Goal: Information Seeking & Learning: Find specific fact

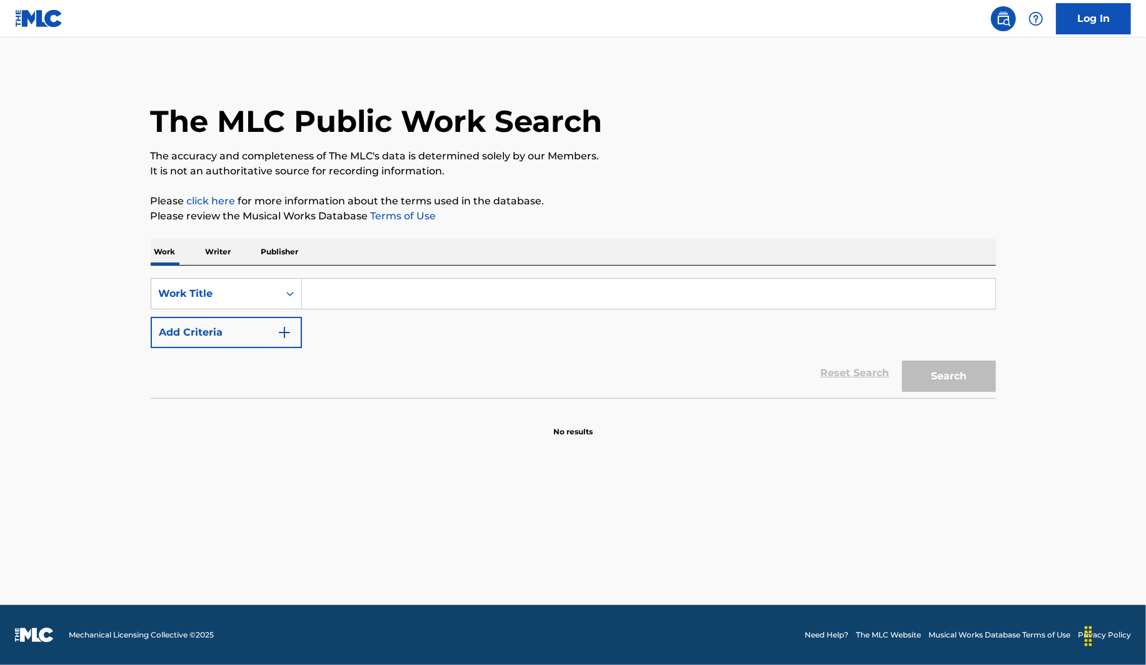
click at [385, 314] on div "SearchWithCriteria79b41a76-3d83-4def-8ecf-ef3bc3a4ca17 Work Title Add Criteria" at bounding box center [573, 313] width 845 height 70
click at [376, 295] on input "Search Form" at bounding box center [648, 294] width 693 height 30
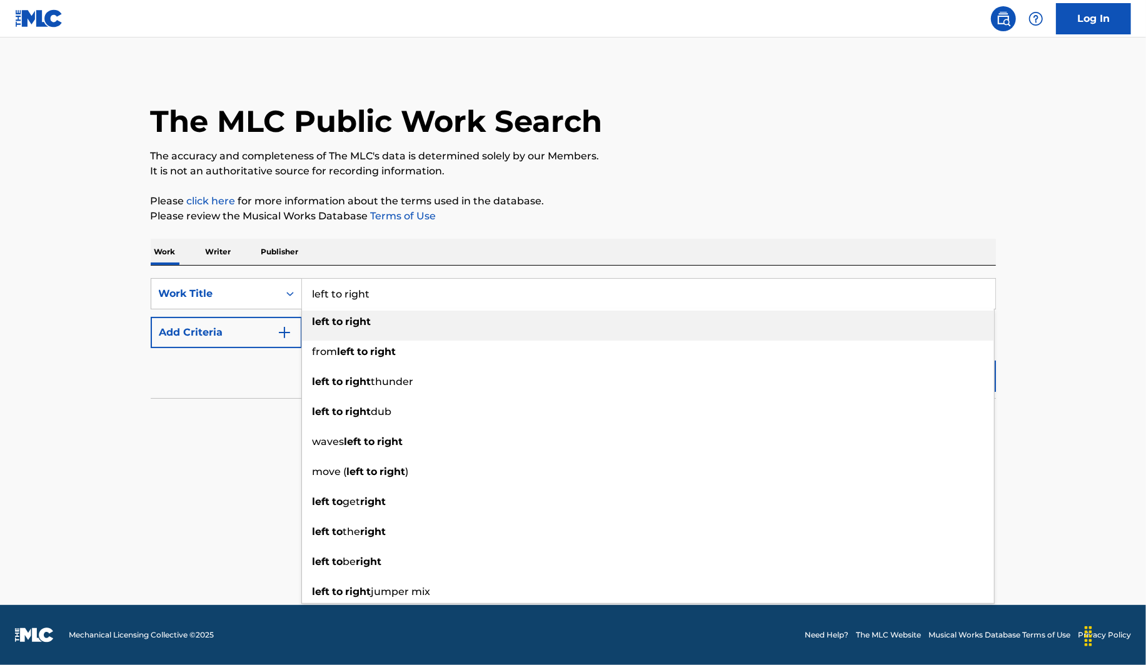
type input "left to right"
click at [391, 316] on div "left to right" at bounding box center [648, 322] width 692 height 23
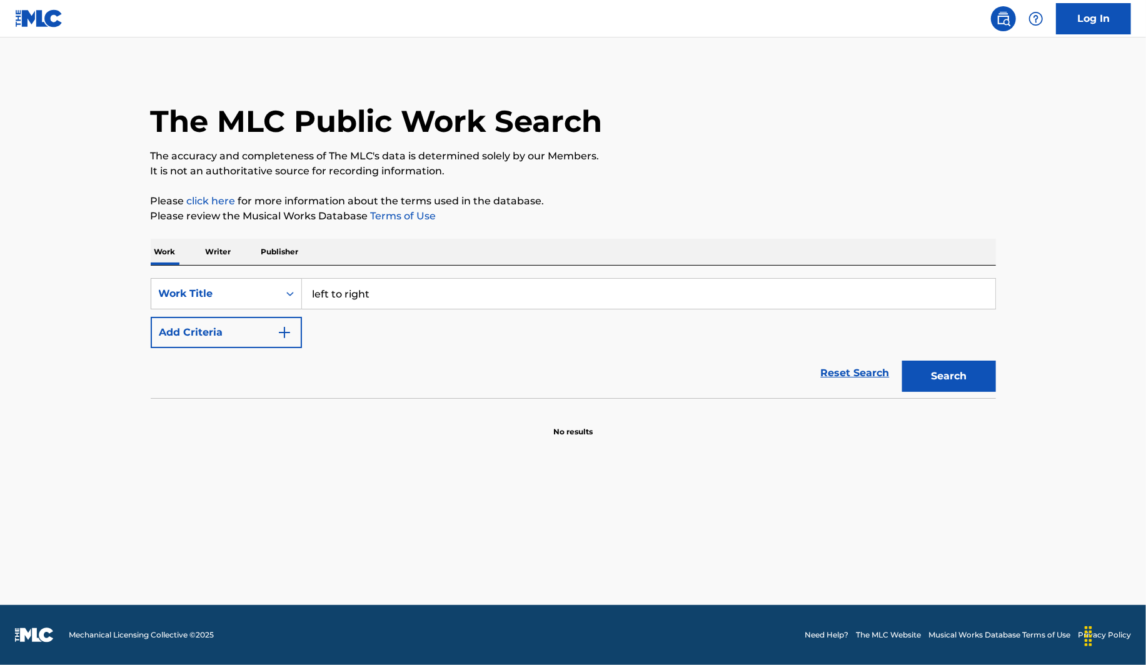
click at [209, 326] on button "Add Criteria" at bounding box center [226, 332] width 151 height 31
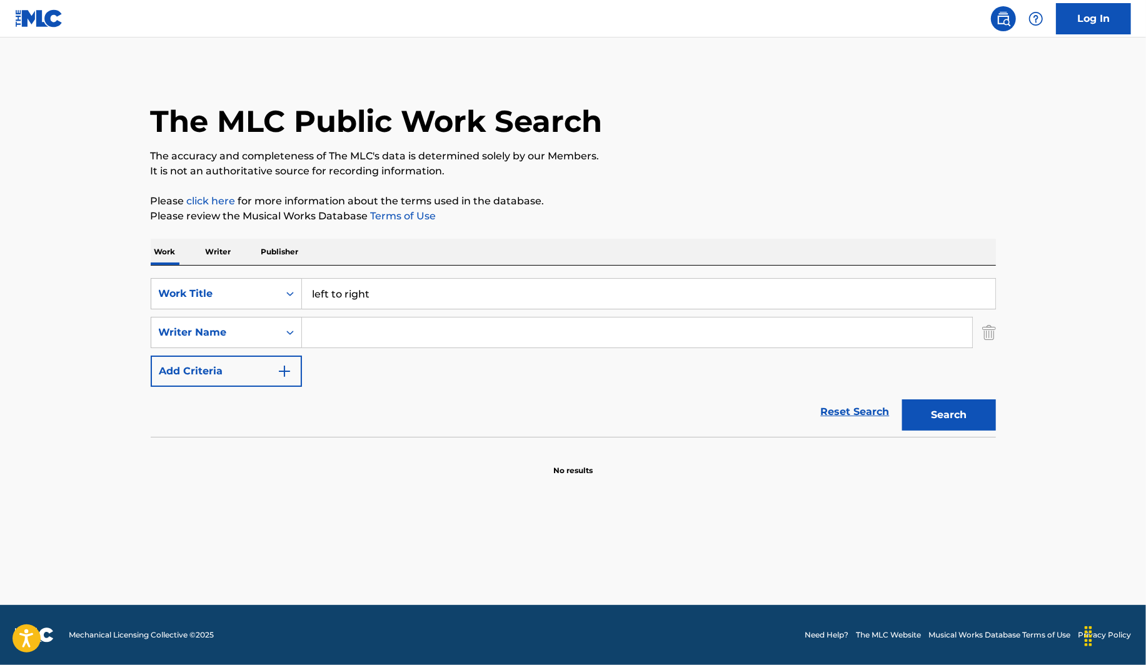
click at [367, 325] on input "Search Form" at bounding box center [637, 333] width 670 height 30
type input "[PERSON_NAME]"
click at [945, 406] on button "Search" at bounding box center [949, 414] width 94 height 31
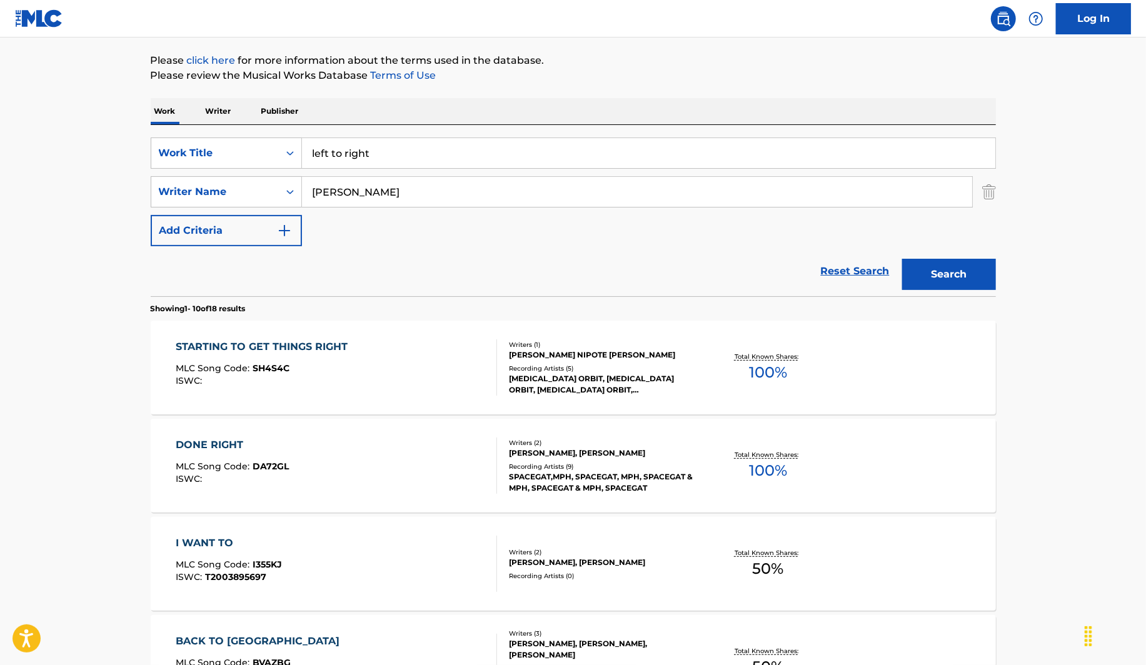
scroll to position [223, 0]
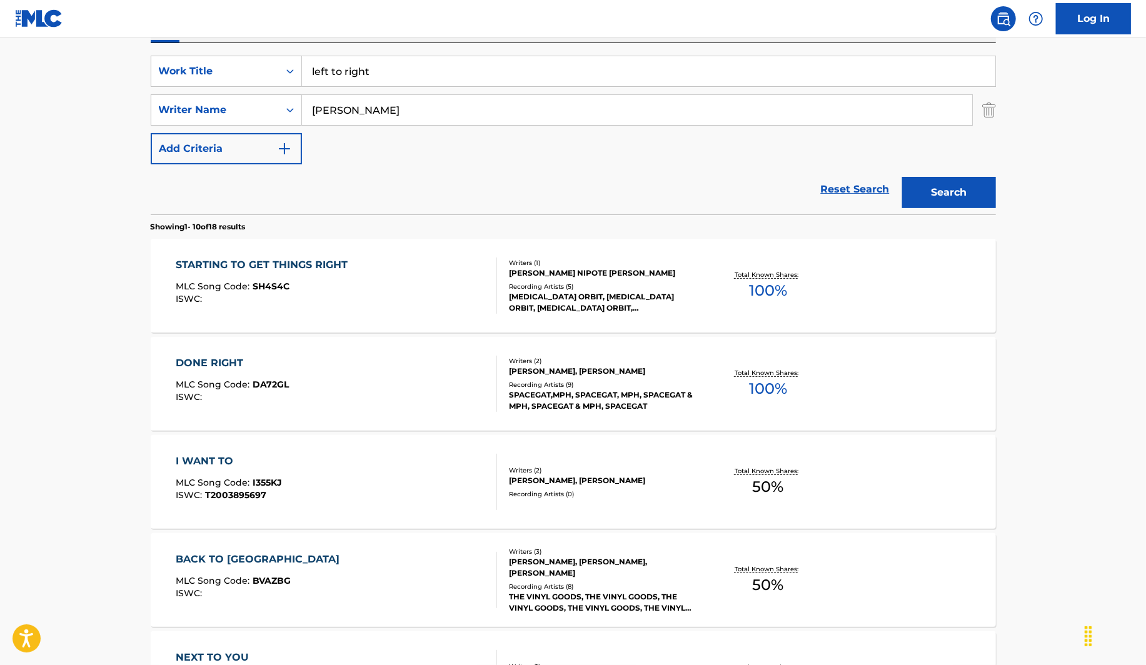
click at [429, 73] on input "left to right" at bounding box center [648, 71] width 693 height 30
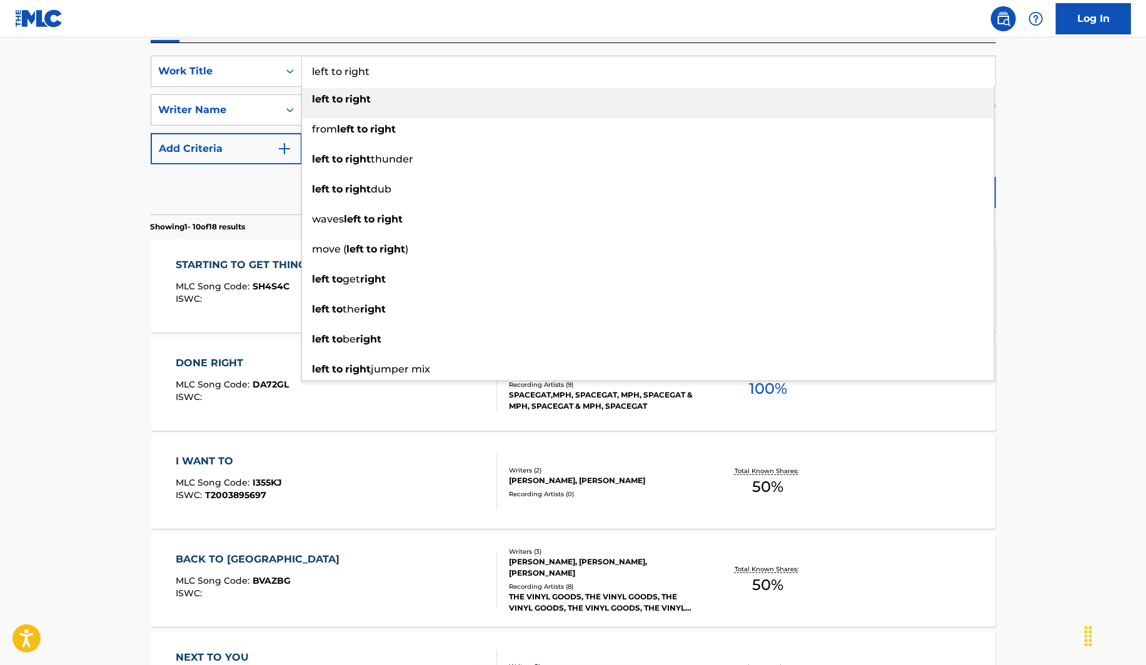
click at [429, 73] on input "left to right" at bounding box center [648, 71] width 693 height 30
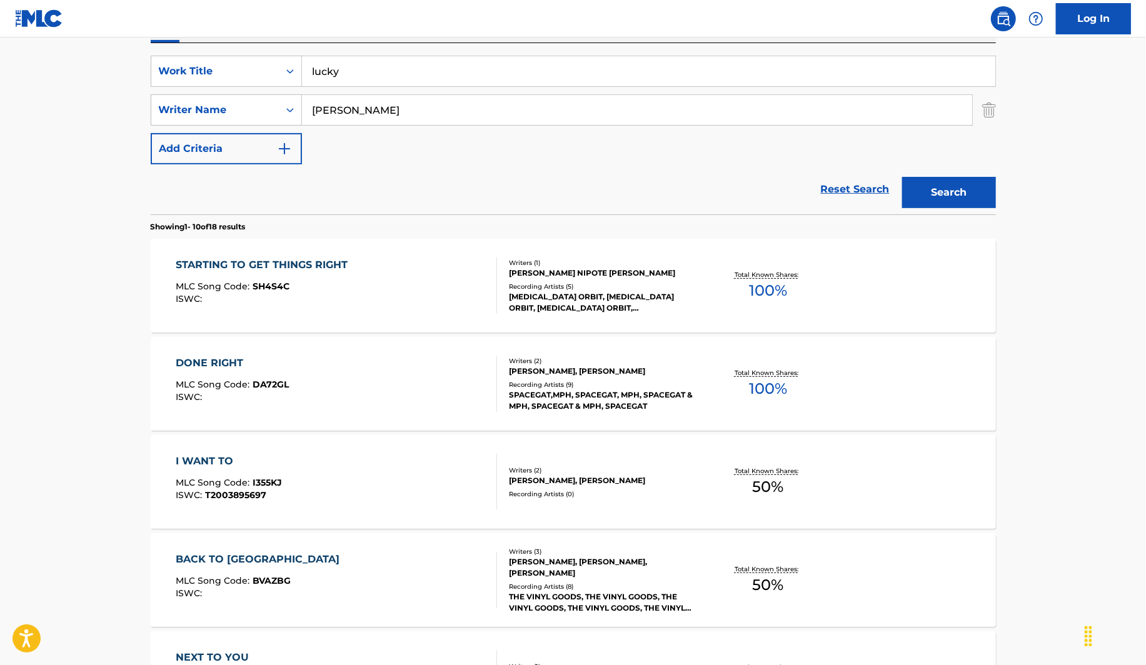
click at [282, 181] on div "Reset Search Search" at bounding box center [573, 189] width 845 height 50
click at [931, 196] on button "Search" at bounding box center [949, 192] width 94 height 31
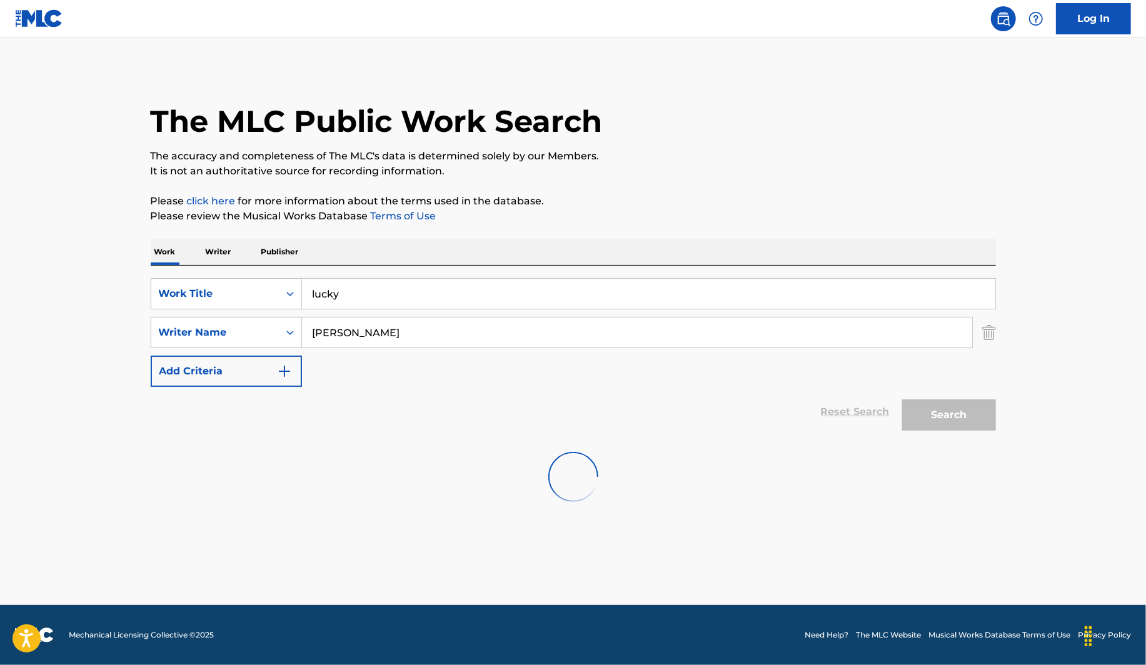
scroll to position [0, 0]
click at [598, 285] on input "lucky" at bounding box center [648, 294] width 693 height 30
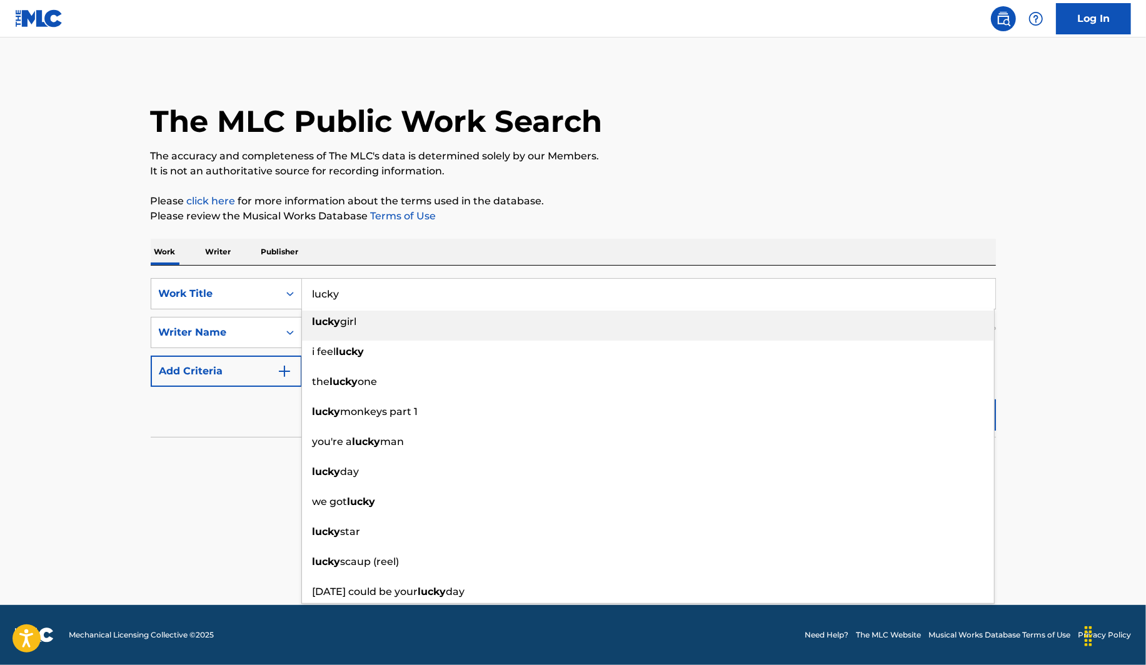
click at [598, 285] on input "lucky" at bounding box center [648, 294] width 693 height 30
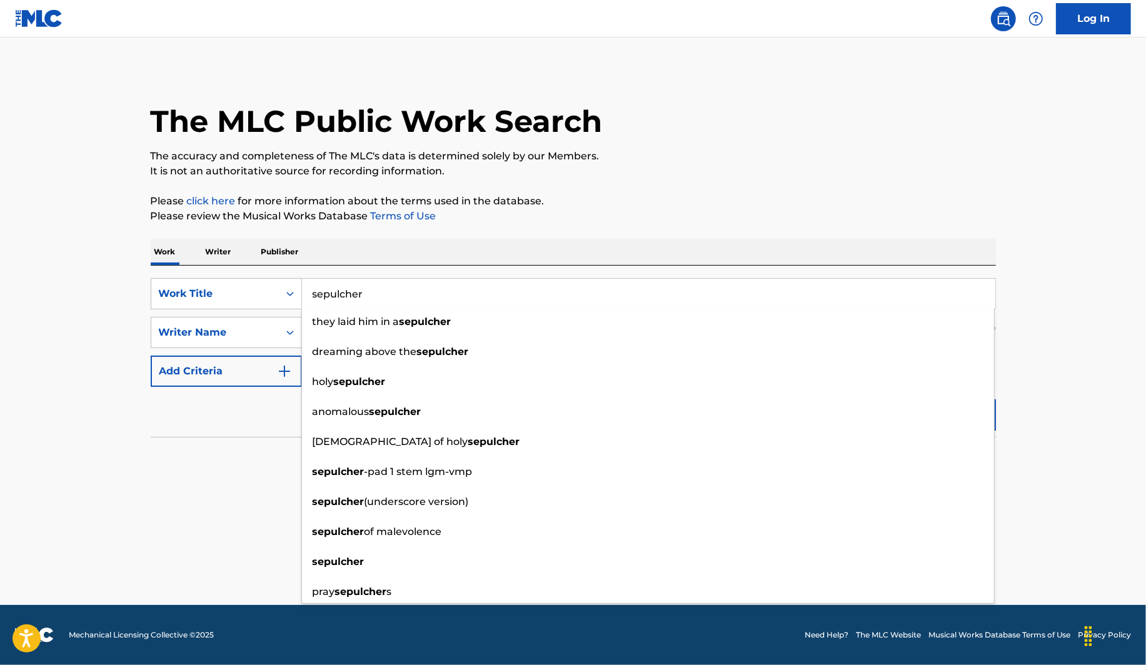
type input "sepulcher"
click at [263, 424] on div "Reset Search Search" at bounding box center [573, 412] width 845 height 50
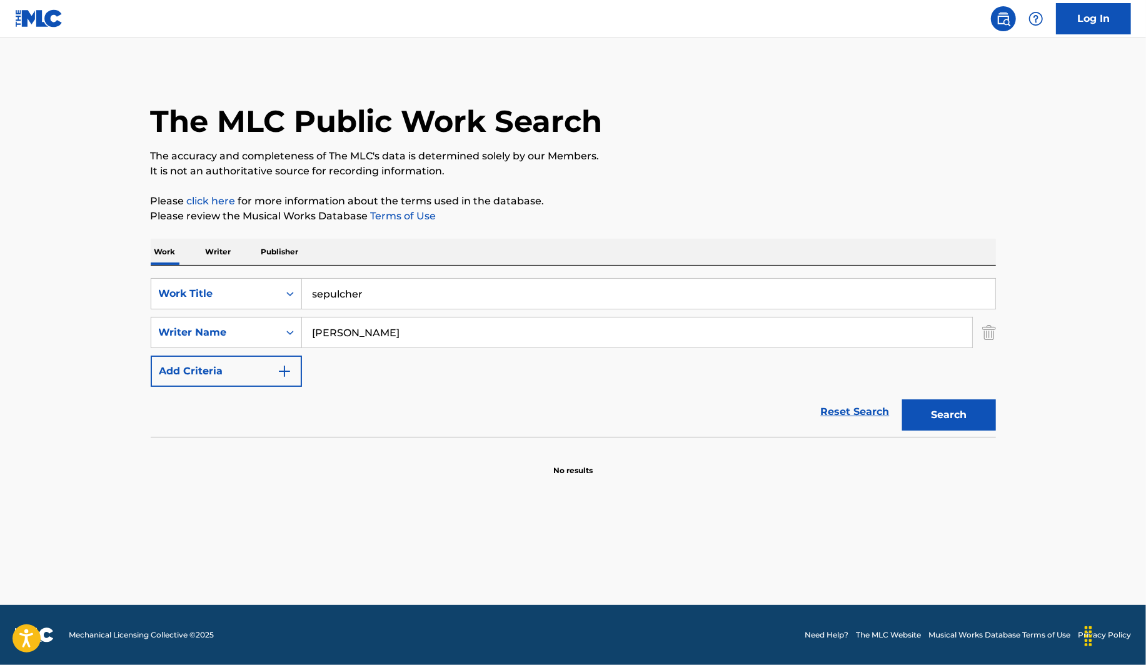
click at [963, 416] on button "Search" at bounding box center [949, 414] width 94 height 31
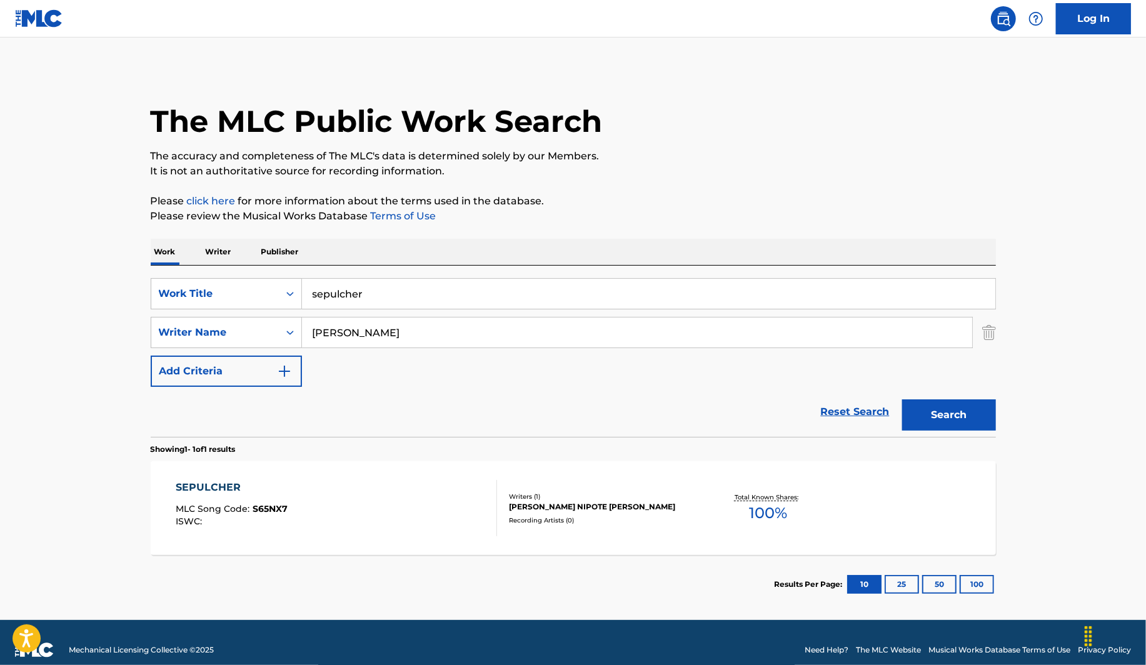
click at [230, 492] on div "SEPULCHER" at bounding box center [232, 487] width 112 height 15
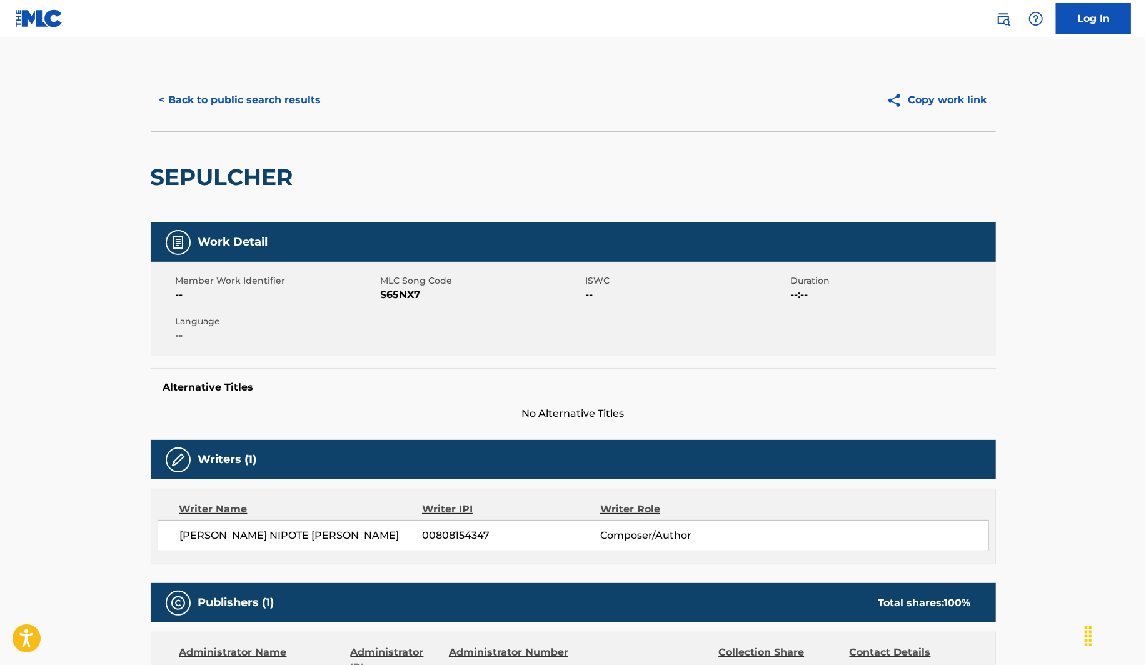
click at [280, 99] on button "< Back to public search results" at bounding box center [240, 99] width 179 height 31
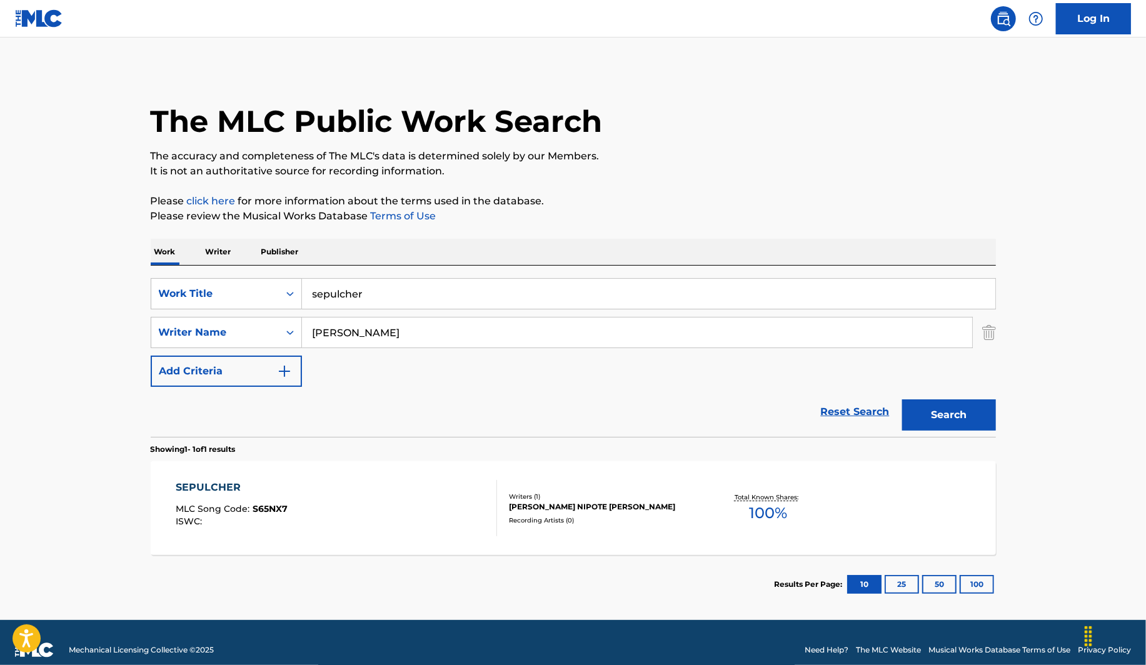
click at [219, 253] on p "Writer" at bounding box center [218, 252] width 33 height 26
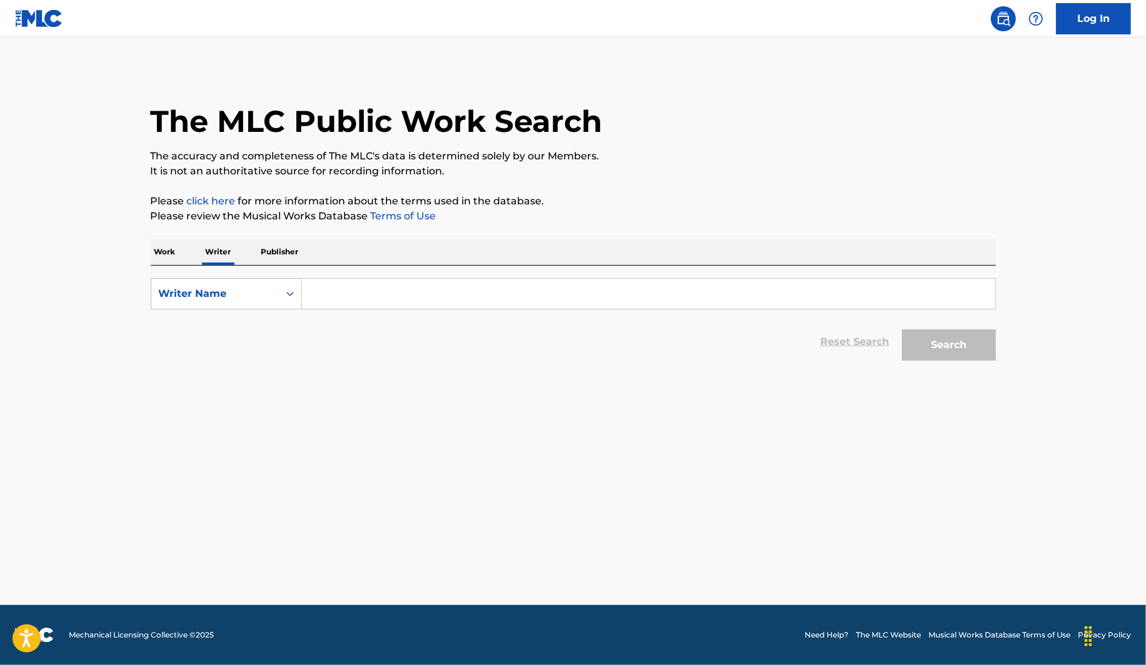
click at [372, 298] on input "Search Form" at bounding box center [648, 294] width 693 height 30
type input "[PERSON_NAME]"
click at [958, 350] on button "Search" at bounding box center [949, 344] width 94 height 31
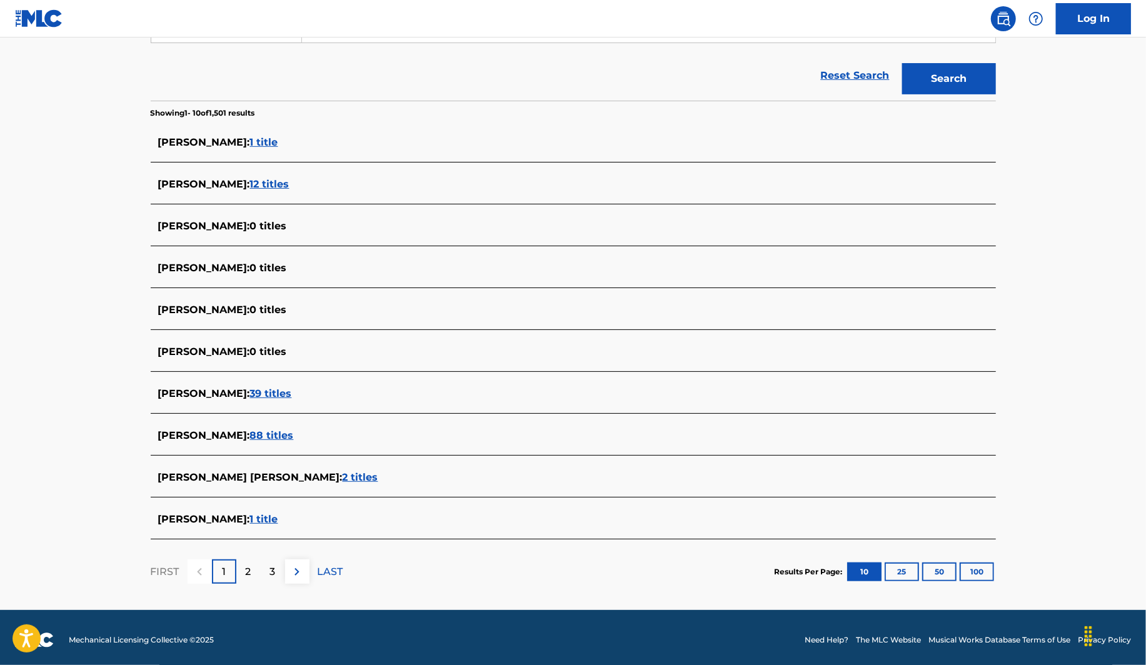
scroll to position [270, 0]
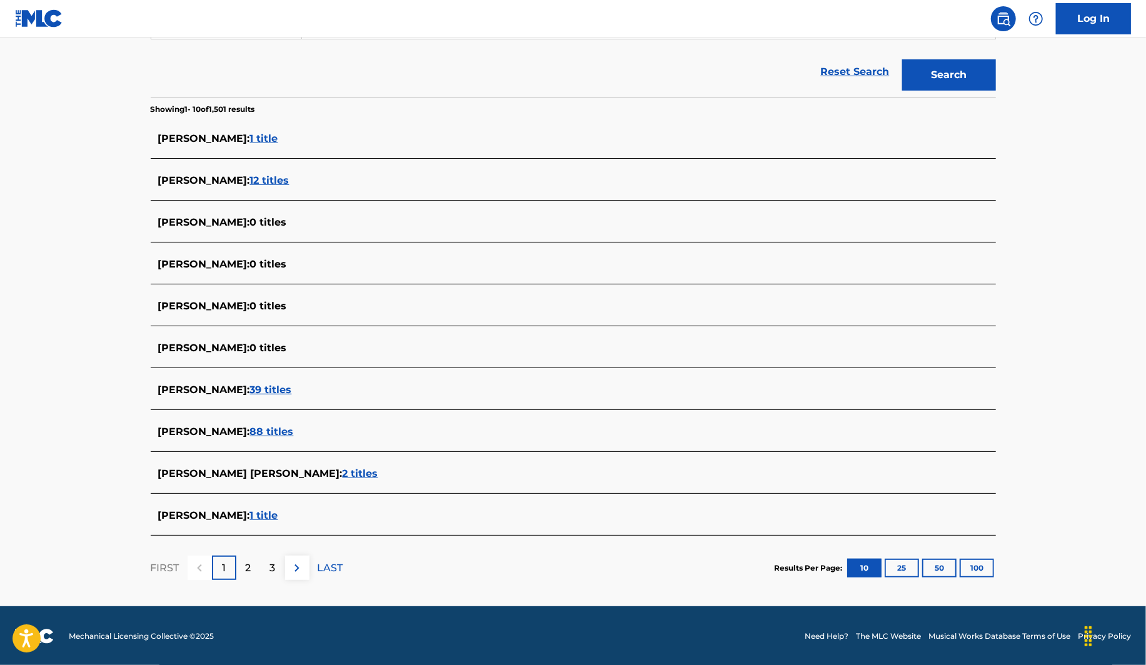
click at [271, 516] on span "1 title" at bounding box center [264, 515] width 28 height 12
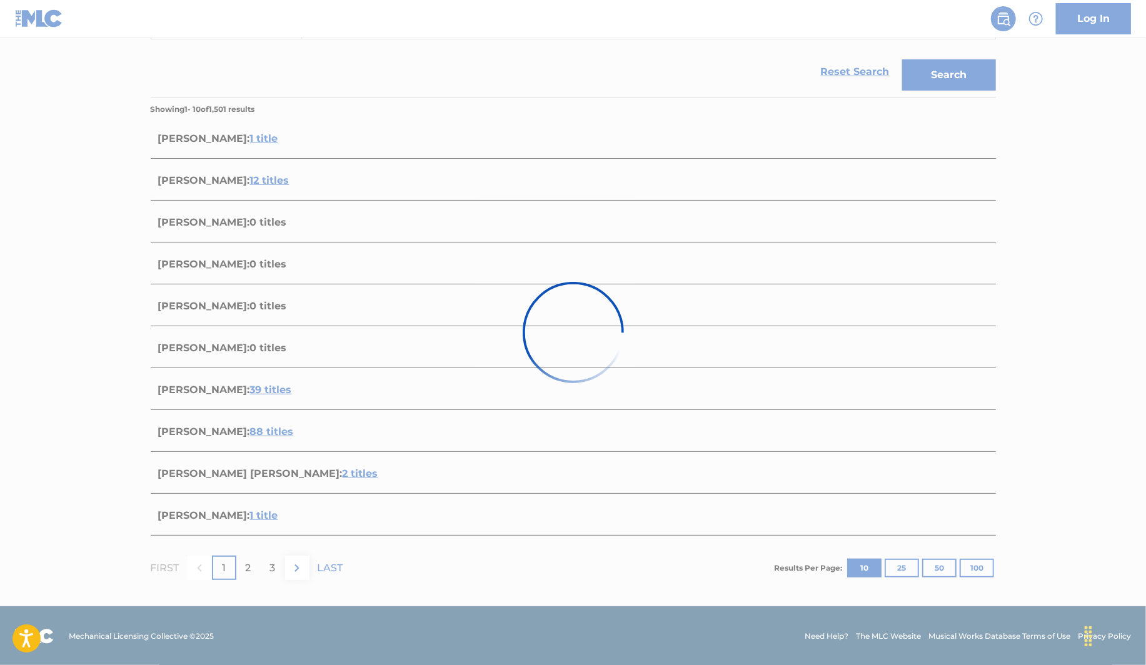
scroll to position [0, 0]
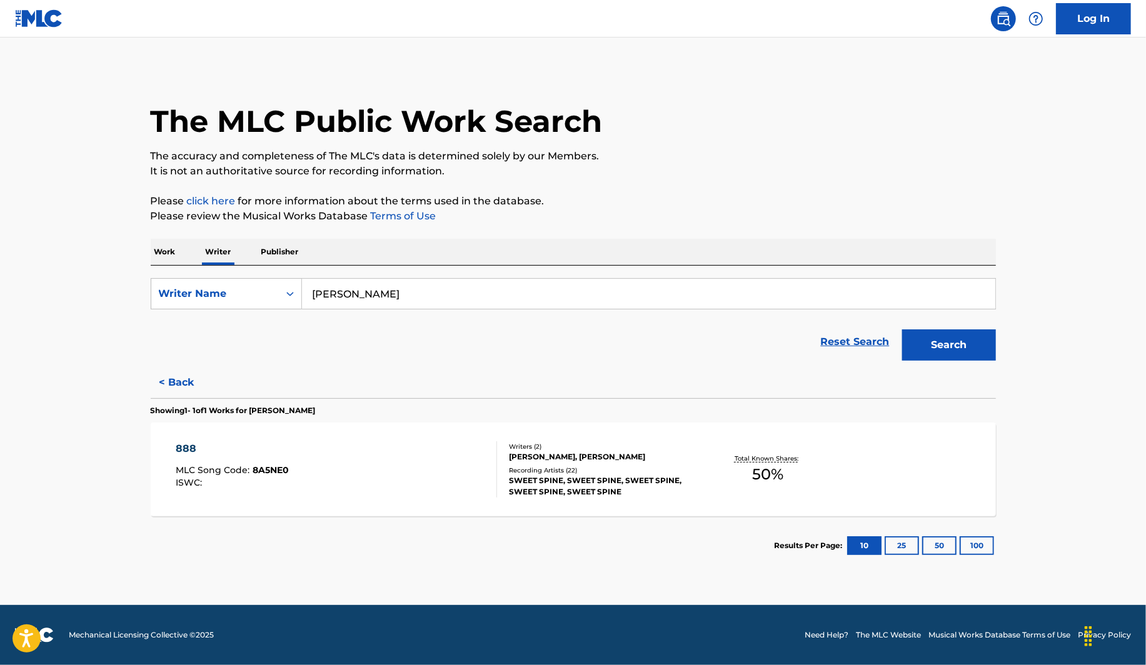
click at [400, 488] on div "888 MLC Song Code : 8A5NE0 ISWC :" at bounding box center [336, 469] width 321 height 56
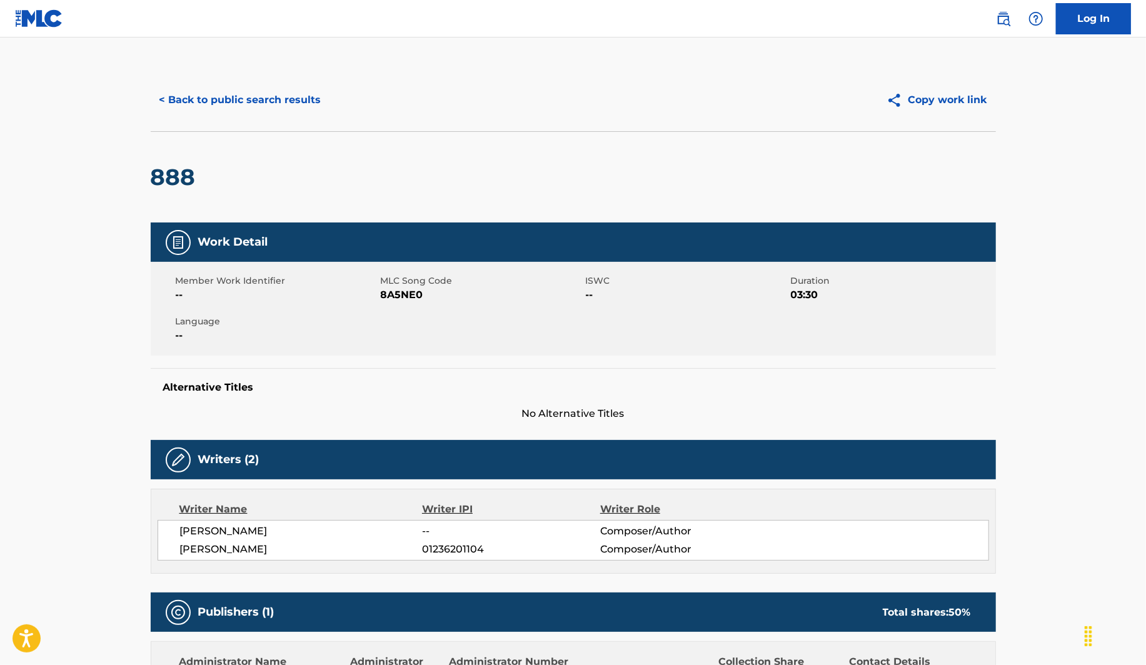
click at [279, 107] on button "< Back to public search results" at bounding box center [240, 99] width 179 height 31
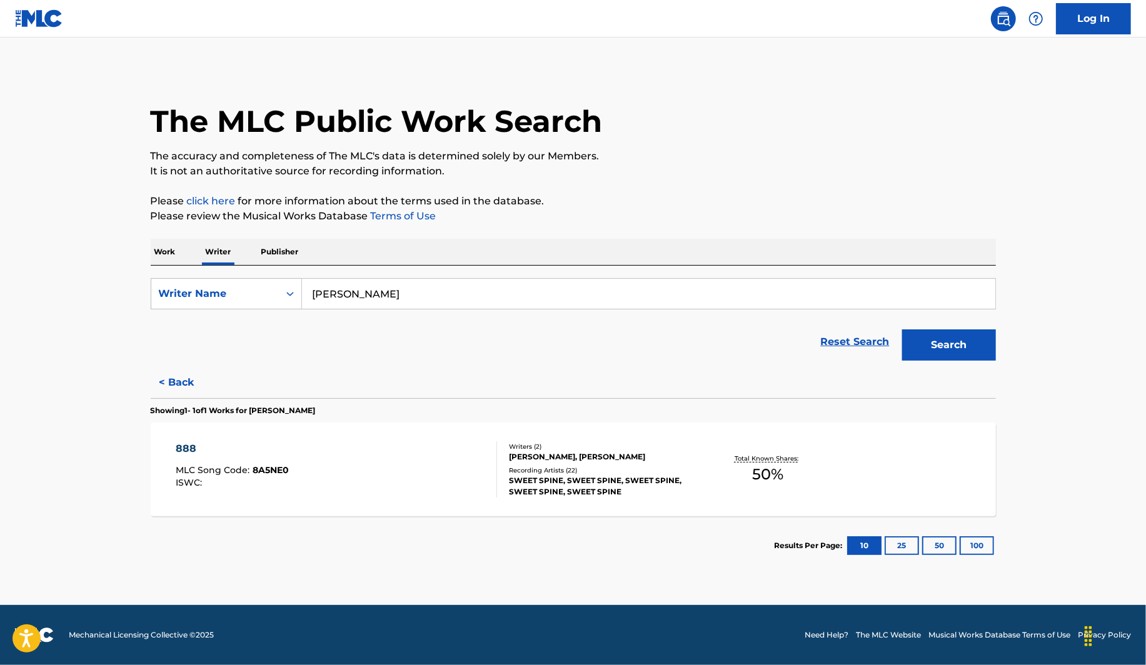
click at [361, 294] on input "[PERSON_NAME]" at bounding box center [648, 294] width 693 height 30
click at [360, 294] on input "[PERSON_NAME]" at bounding box center [648, 294] width 693 height 30
click at [362, 294] on input "[PERSON_NAME]" at bounding box center [648, 294] width 693 height 30
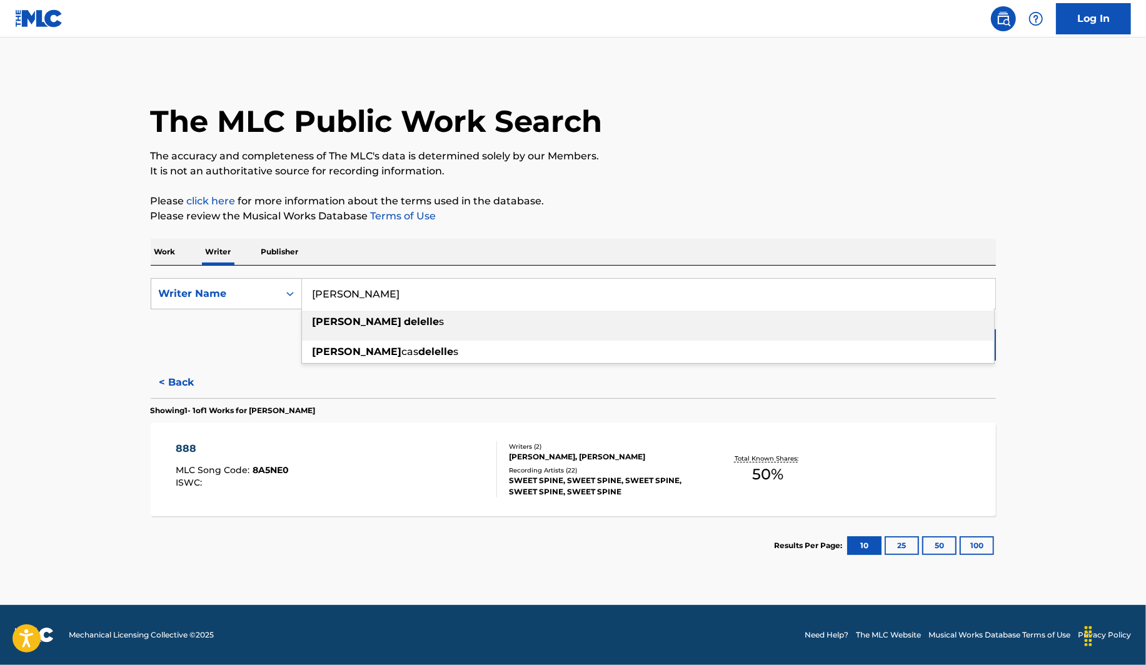
click at [346, 320] on strong "[PERSON_NAME]" at bounding box center [357, 322] width 89 height 12
type input "[PERSON_NAME]"
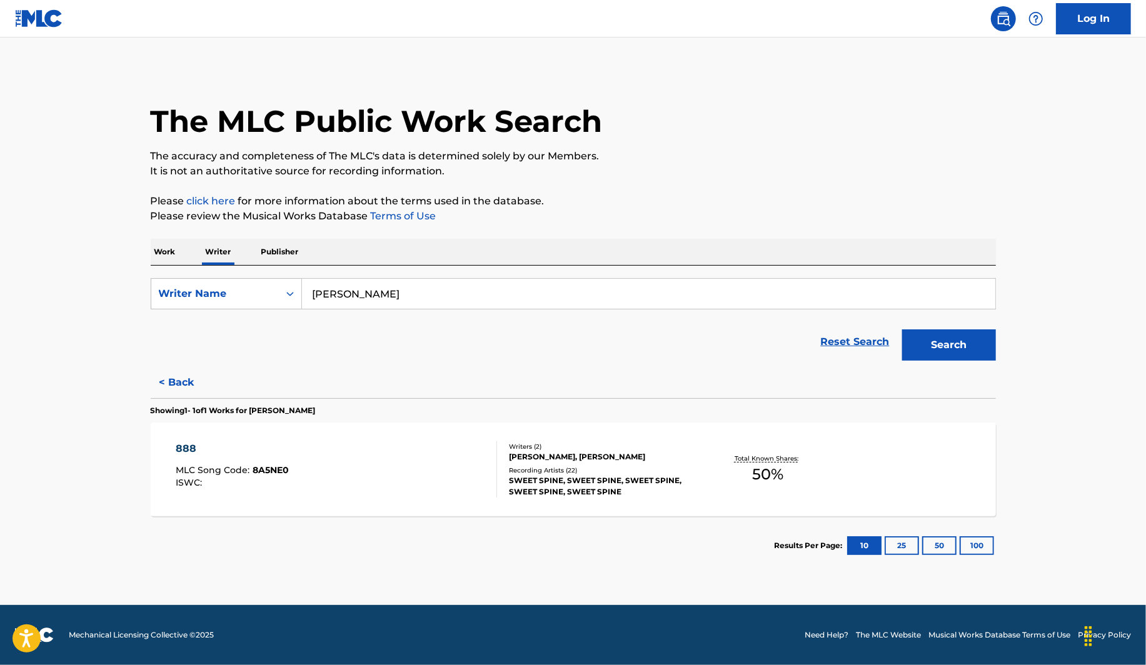
click at [965, 344] on button "Search" at bounding box center [949, 344] width 94 height 31
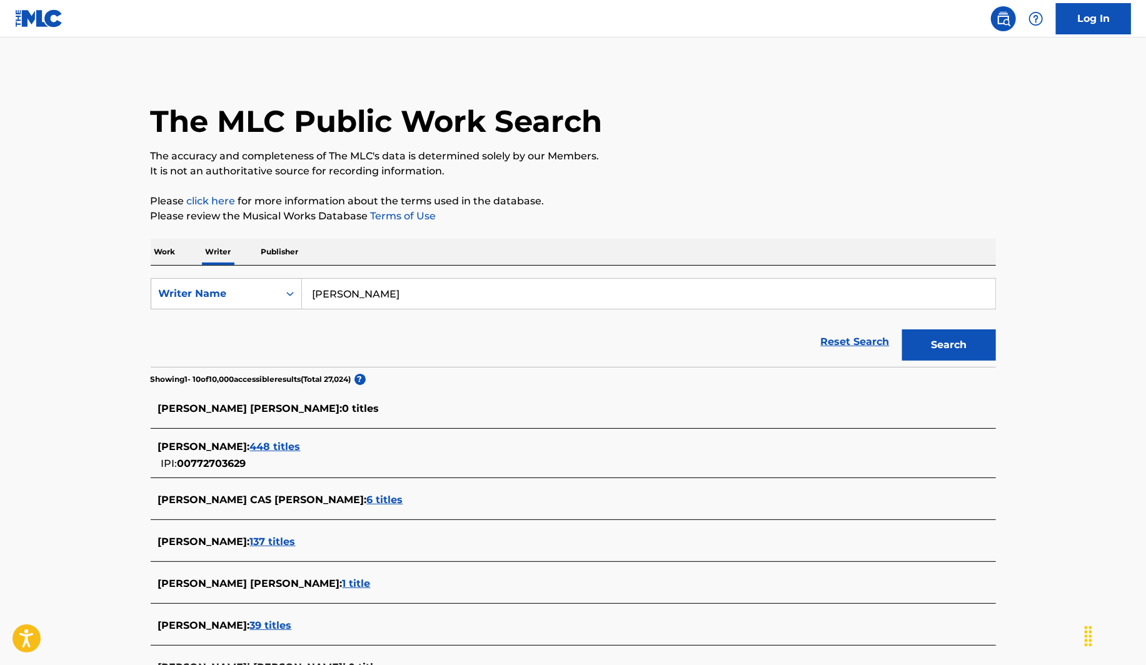
scroll to position [56, 0]
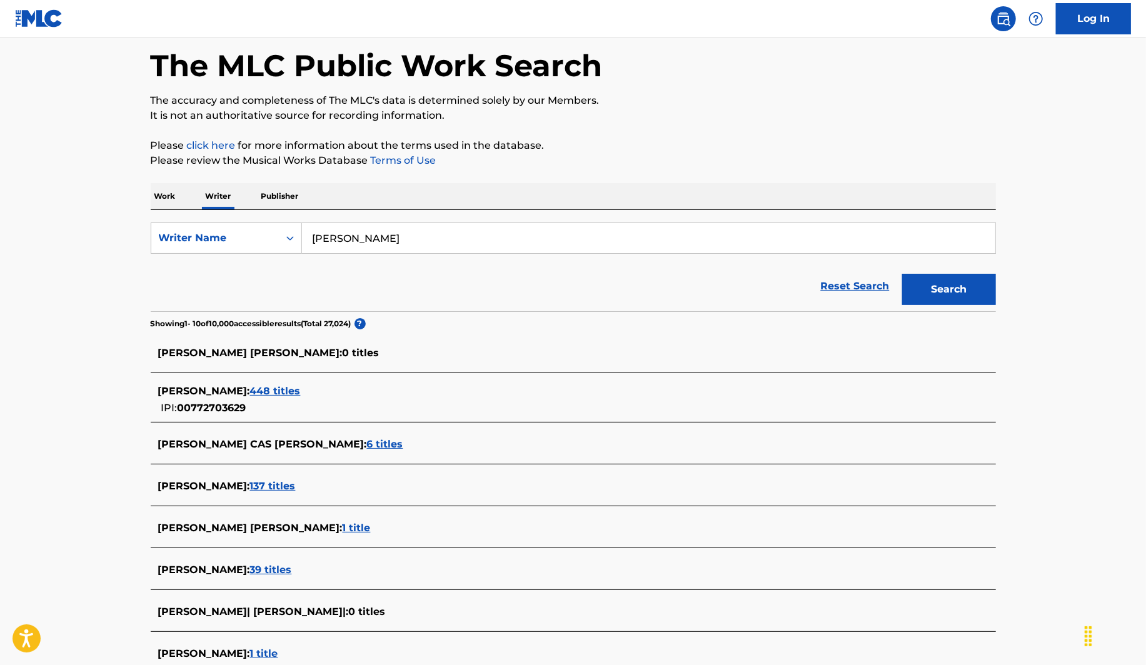
click at [367, 446] on span "6 titles" at bounding box center [385, 444] width 36 height 12
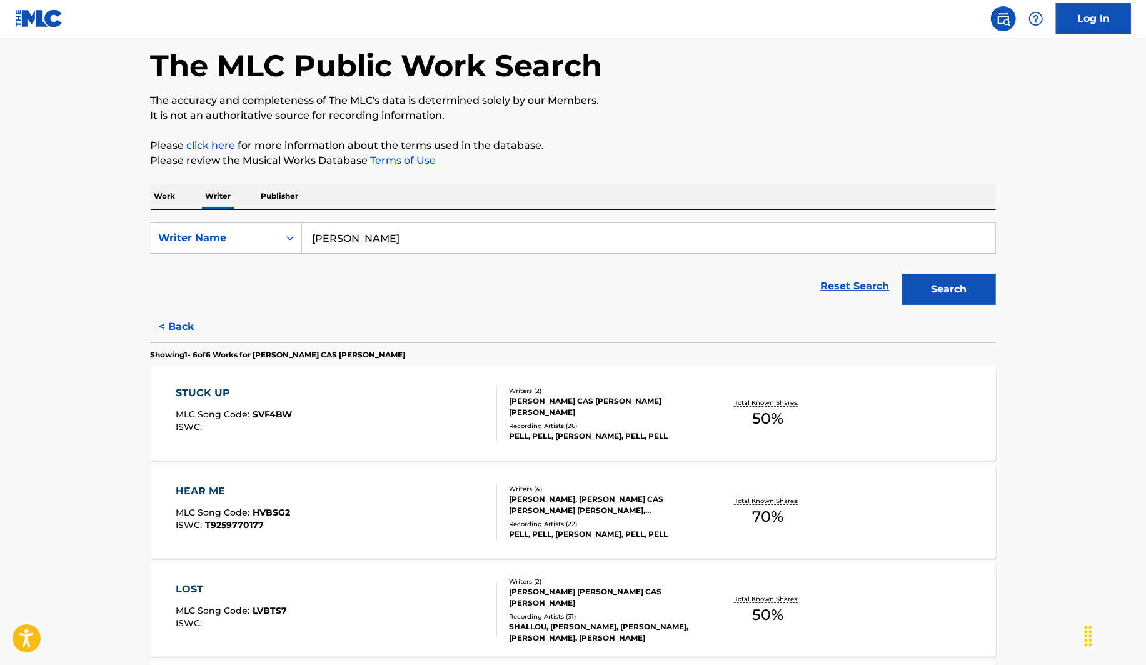
click at [322, 434] on div "STUCK UP MLC Song Code : SVF4BW ISWC :" at bounding box center [336, 414] width 321 height 56
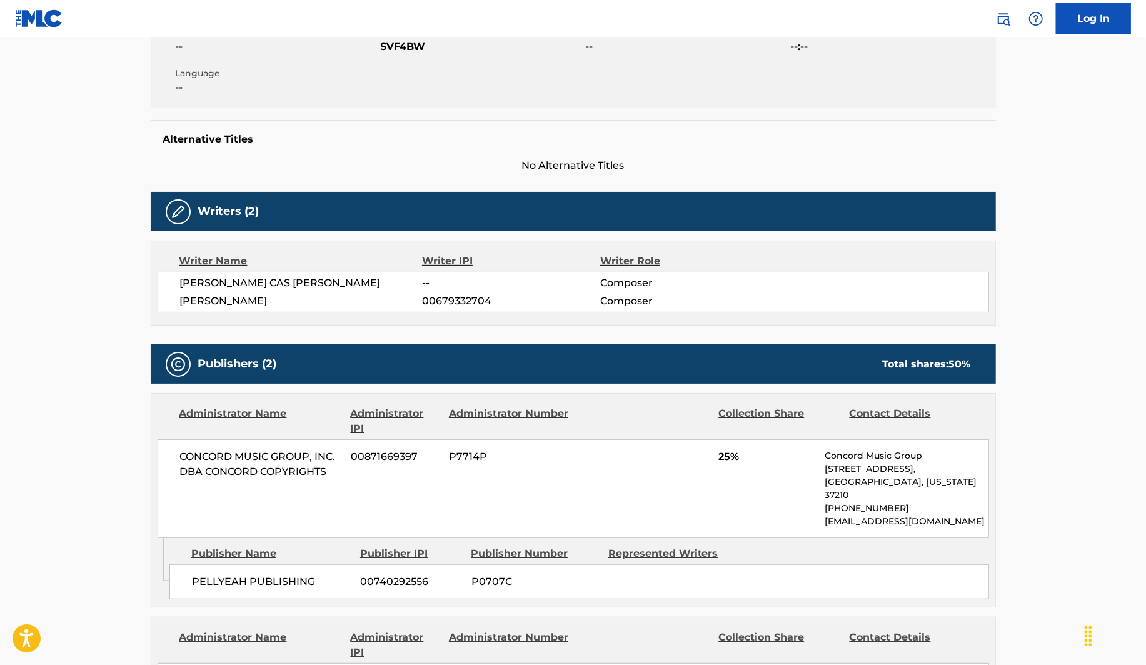
scroll to position [103, 0]
